Goal: Communication & Community: Answer question/provide support

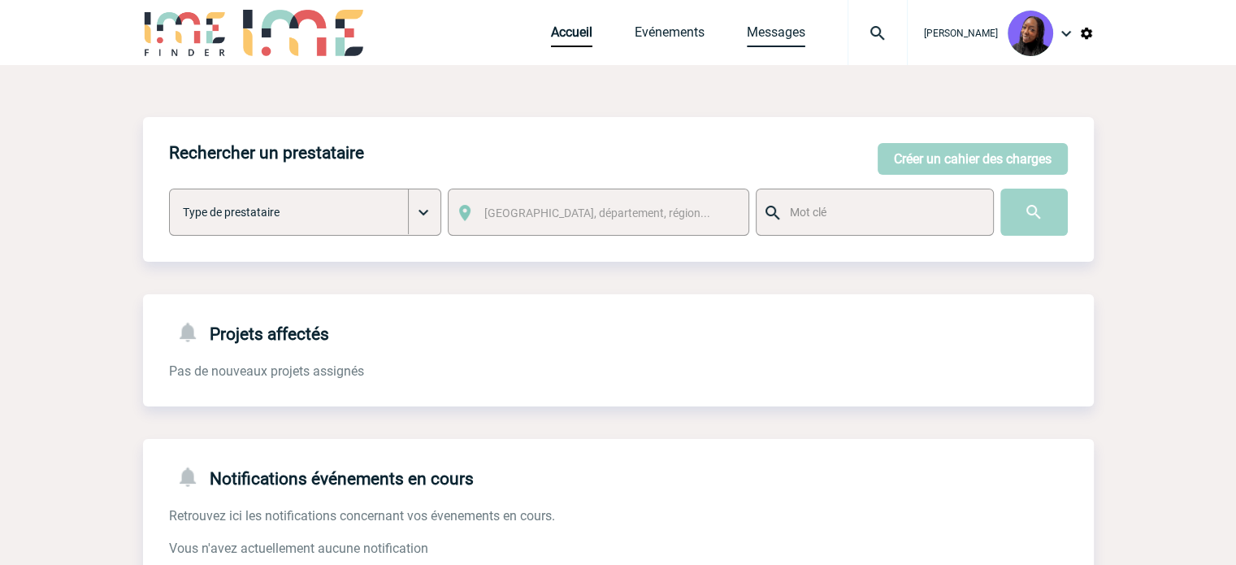
click at [770, 41] on link "Messages" at bounding box center [776, 35] width 59 height 23
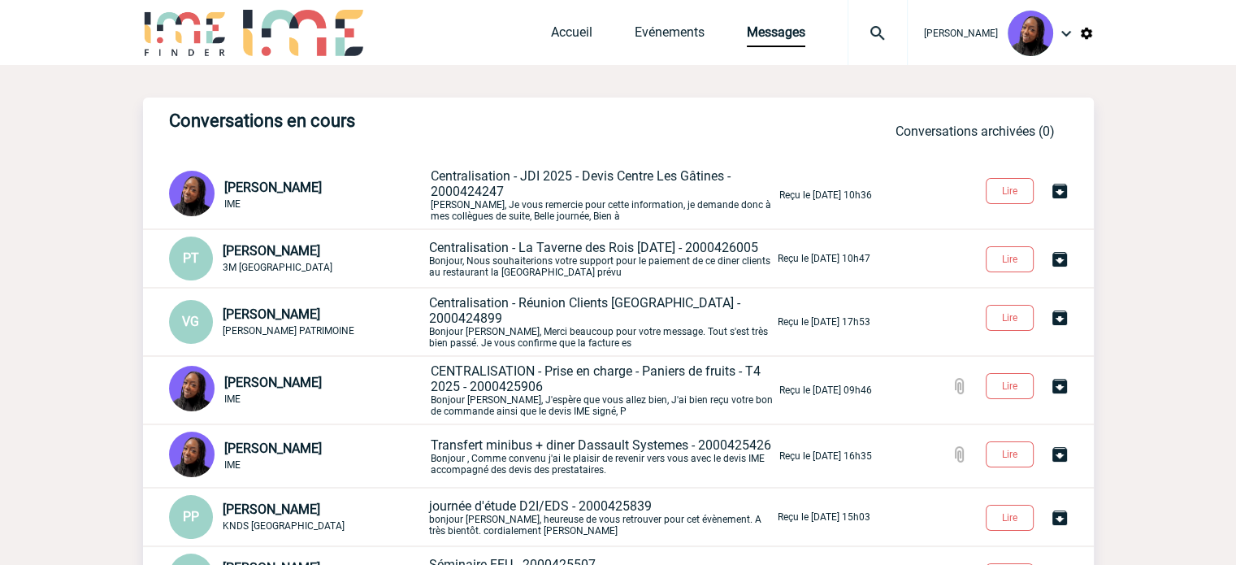
click at [535, 183] on span "Centralisation - JDI 2025 - Devis Centre Les Gâtines - 2000424247" at bounding box center [581, 183] width 300 height 31
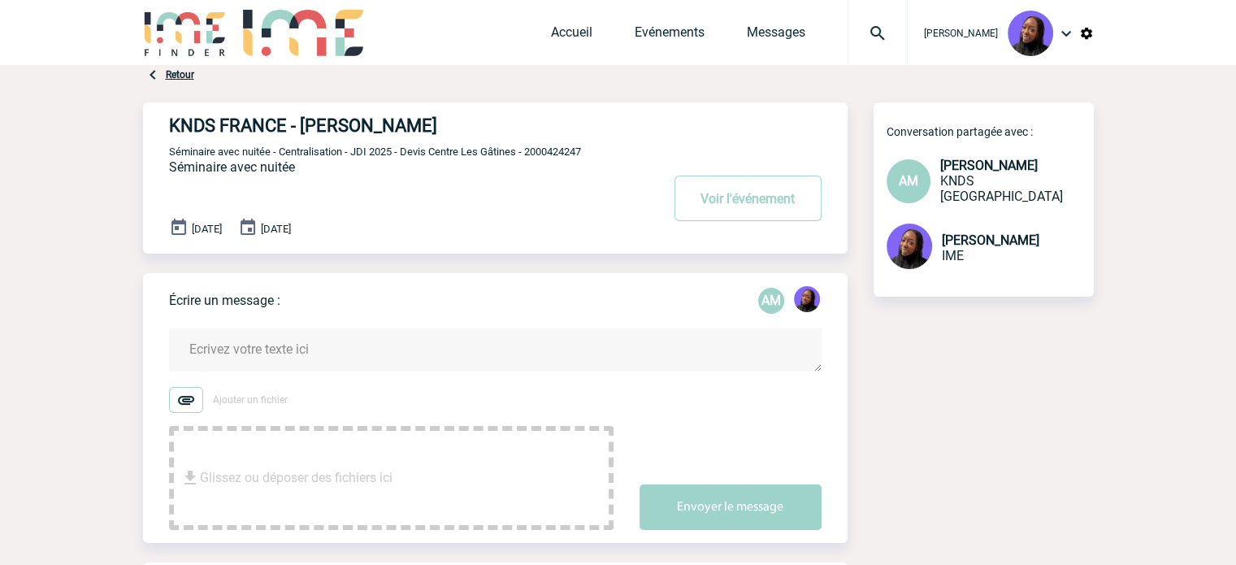
click at [228, 344] on textarea at bounding box center [495, 349] width 652 height 43
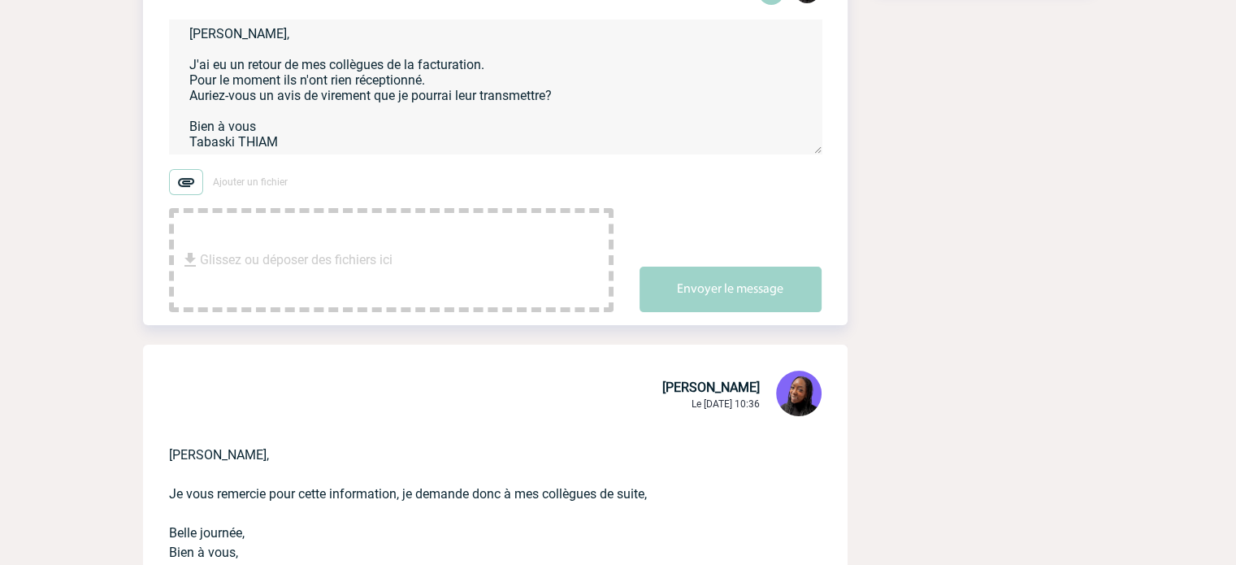
scroll to position [325, 0]
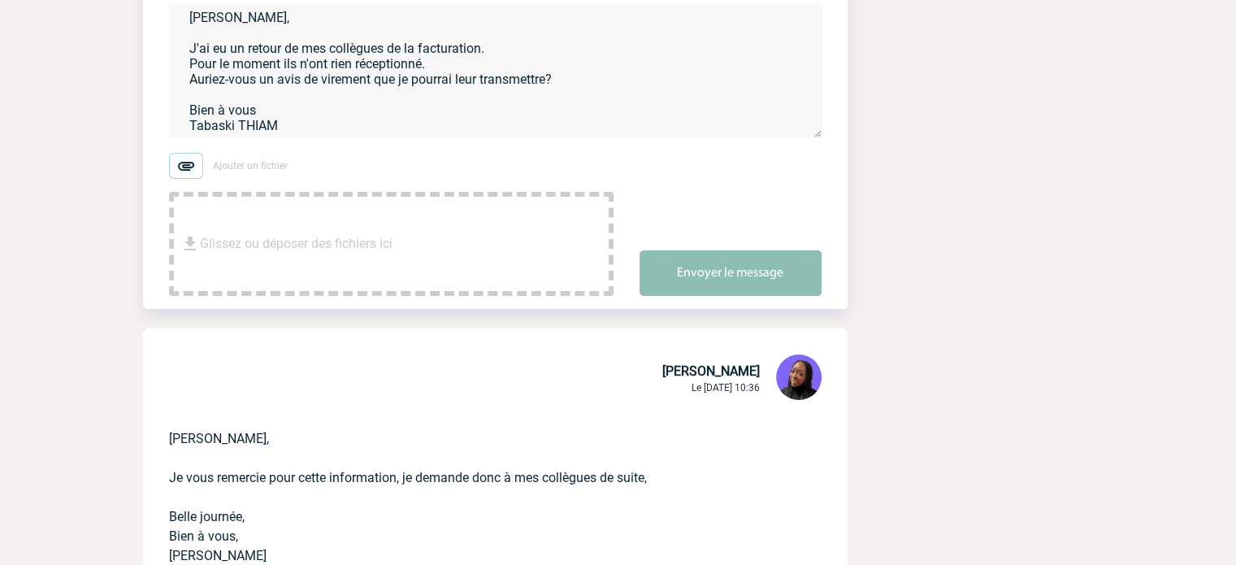
type textarea "Aurélie, J'ai eu un retour de mes collègues de la facturation. Pour le moment i…"
click at [677, 280] on button "Envoyer le message" at bounding box center [730, 273] width 182 height 46
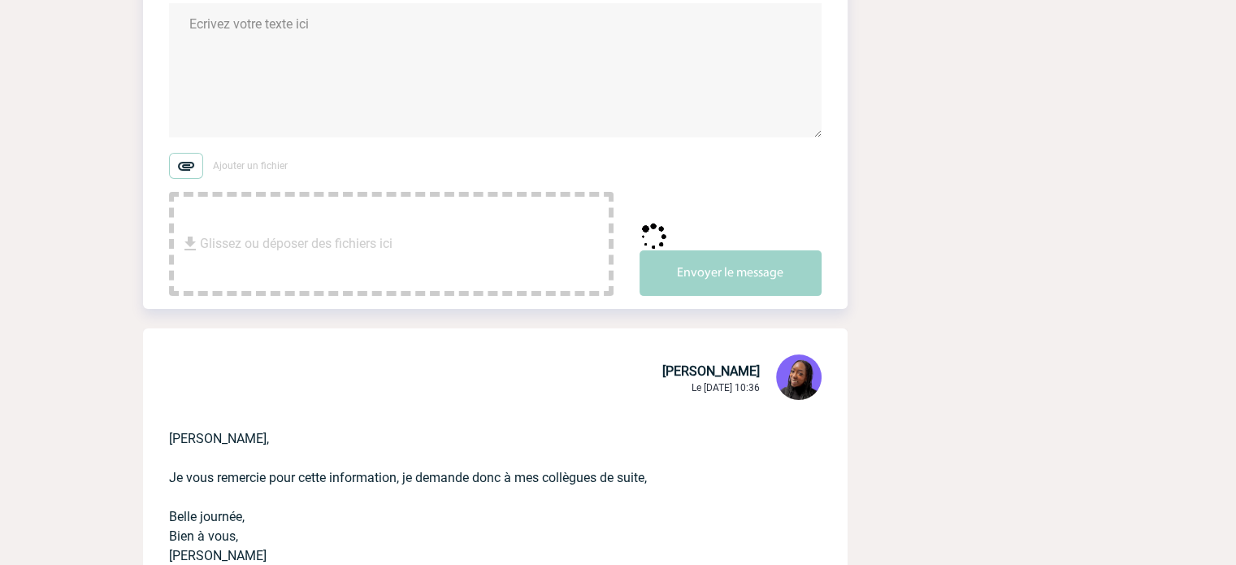
scroll to position [0, 0]
